Goal: Information Seeking & Learning: Find specific fact

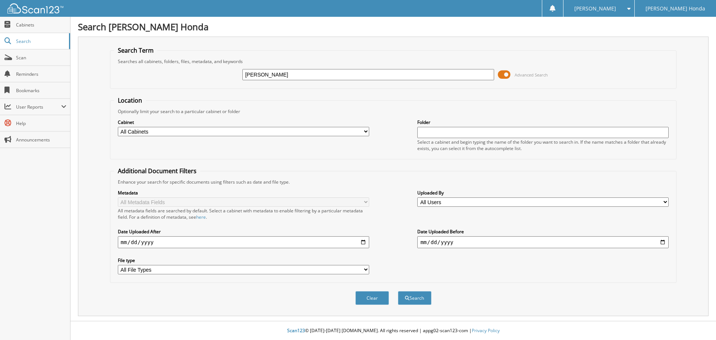
type input "[PERSON_NAME]"
click at [398, 291] on button "Search" at bounding box center [415, 298] width 34 height 14
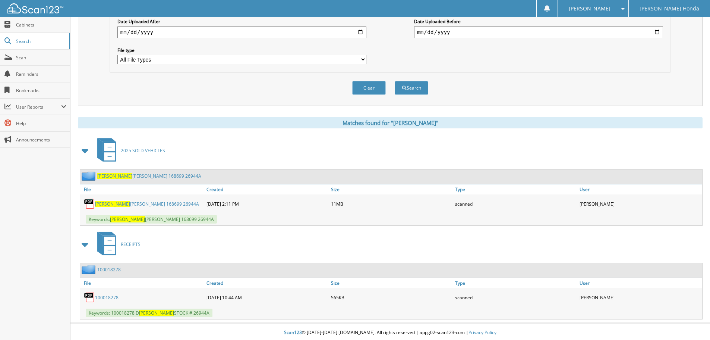
scroll to position [212, 0]
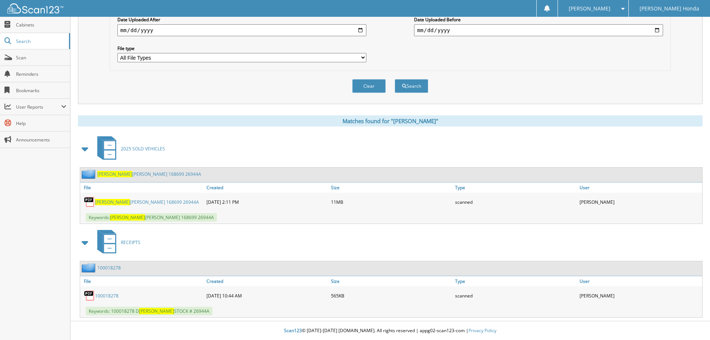
click at [107, 173] on span "NDUNGU" at bounding box center [114, 174] width 35 height 6
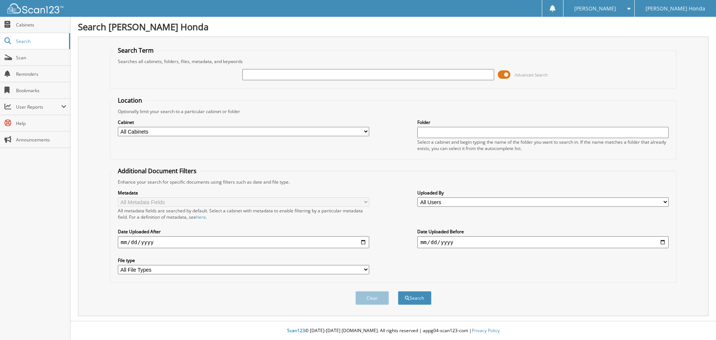
click at [255, 74] on input "text" at bounding box center [367, 74] width 251 height 11
type input "[PERSON_NAME]"
click at [398, 291] on button "Search" at bounding box center [415, 298] width 34 height 14
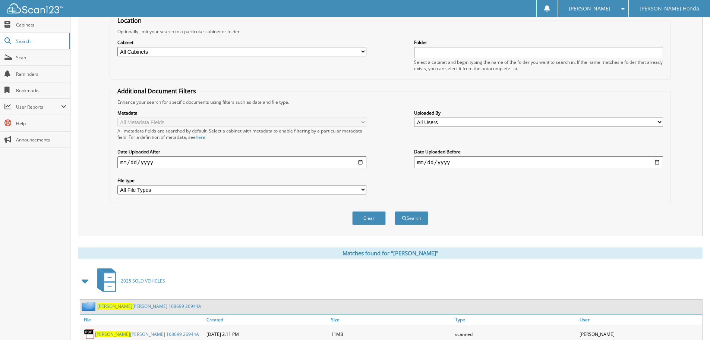
scroll to position [212, 0]
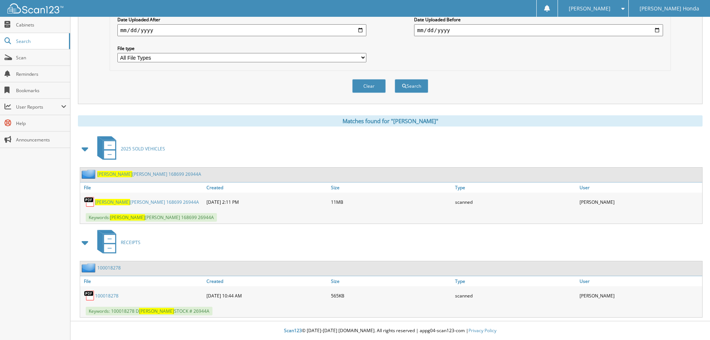
click at [128, 201] on link "NDUNGU DANIEL MBURU 168699 26944A" at bounding box center [147, 202] width 104 height 6
click at [625, 7] on span at bounding box center [621, 8] width 7 height 5
click at [603, 38] on link "Logout" at bounding box center [593, 36] width 70 height 13
